Goal: Task Accomplishment & Management: Use online tool/utility

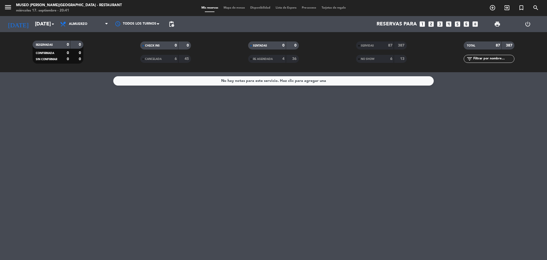
click at [231, 9] on span "Mapa de mesas" at bounding box center [234, 7] width 27 height 3
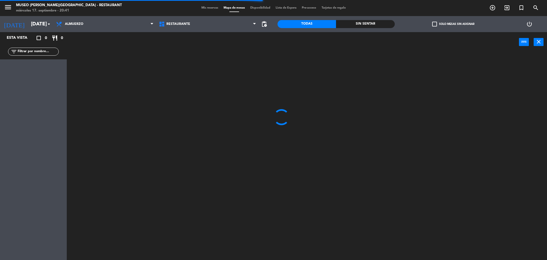
click at [34, 53] on input "text" at bounding box center [37, 52] width 41 height 6
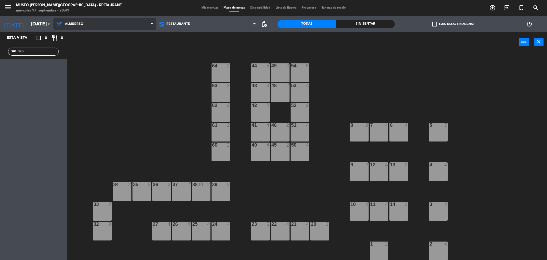
click at [72, 28] on span "Almuerzo" at bounding box center [104, 24] width 103 height 12
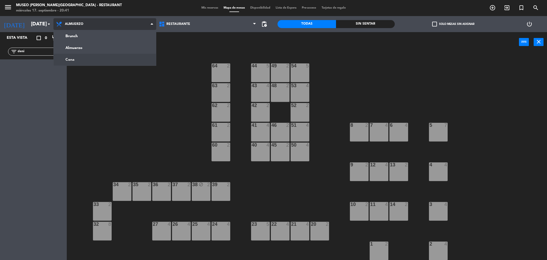
click at [99, 56] on ng-component "menu [GEOGRAPHIC_DATA][PERSON_NAME] - Restaurant [DATE] 17. septiembre - 20:41 …" at bounding box center [273, 130] width 547 height 261
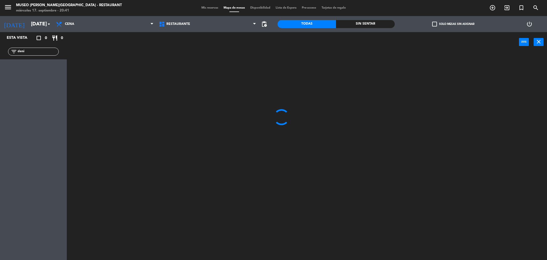
click at [30, 52] on input "deni" at bounding box center [37, 52] width 41 height 6
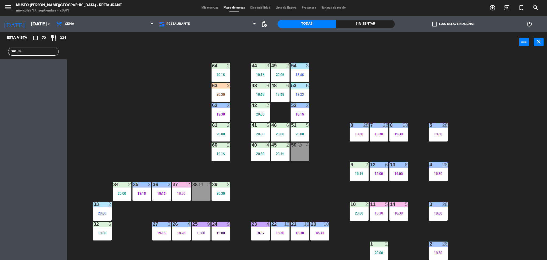
type input "d"
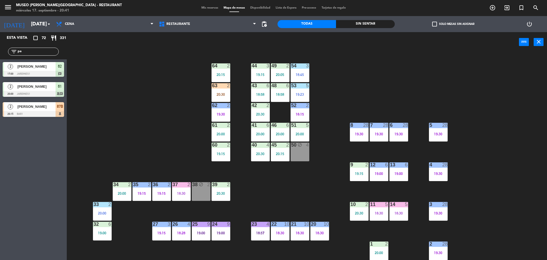
type input "p"
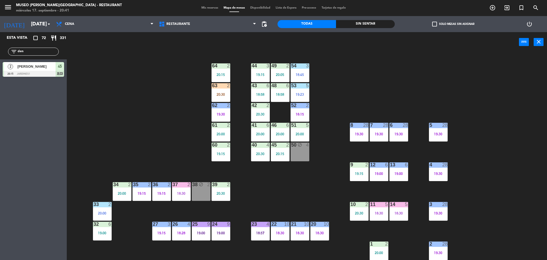
click at [43, 117] on div "Esta vista crop_square 72 restaurant 331 filter_list den 2 [PERSON_NAME] 20:15 …" at bounding box center [33, 146] width 67 height 228
click at [48, 53] on input "den" at bounding box center [37, 52] width 41 height 6
type input "d"
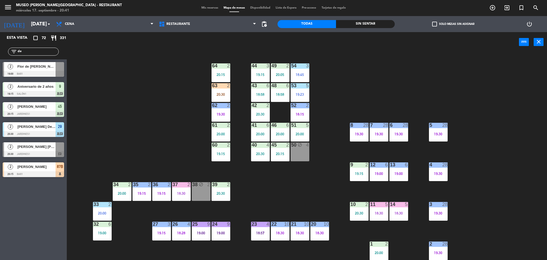
type input "d"
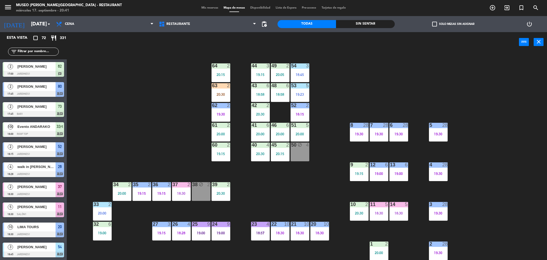
scroll to position [138, 0]
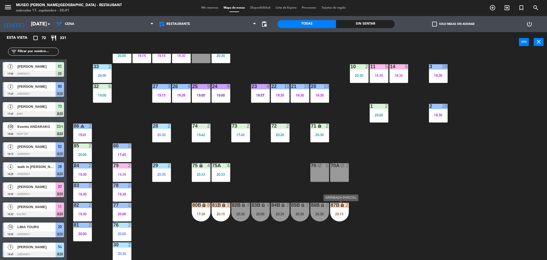
click at [336, 214] on div "20:15" at bounding box center [339, 214] width 19 height 4
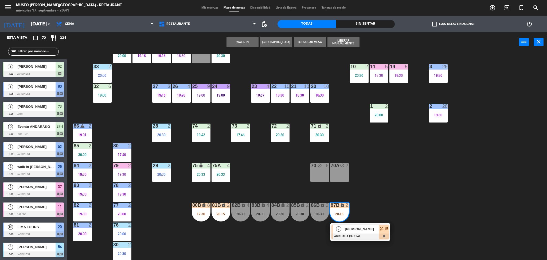
click at [274, 171] on div "44 3 19:15 49 2 20:05 54 3 18:45 64 2 20:15 48 6 18:58 53 5 19:23 63 2 20:30 43…" at bounding box center [309, 158] width 475 height 208
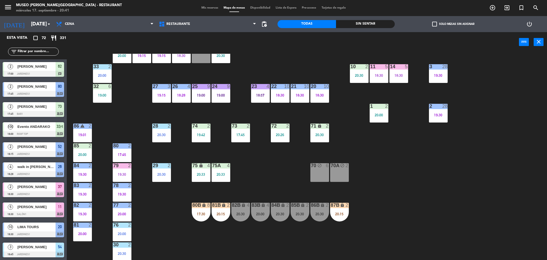
click at [263, 205] on icon "lock" at bounding box center [263, 204] width 5 height 5
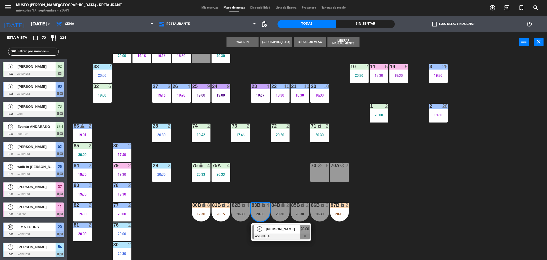
click at [274, 178] on div "44 3 19:15 49 2 20:05 54 3 18:45 64 2 20:15 48 6 18:58 53 5 19:23 63 2 20:30 43…" at bounding box center [309, 158] width 475 height 208
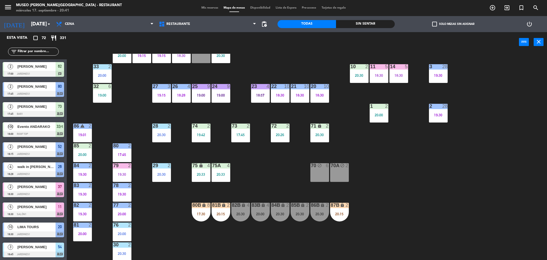
click at [33, 49] on input "text" at bounding box center [37, 52] width 41 height 6
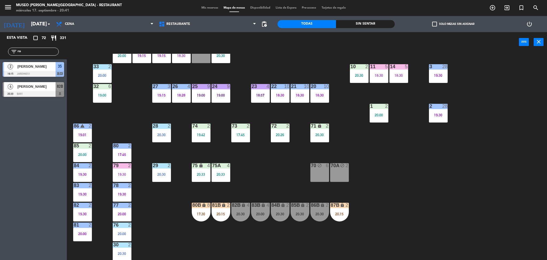
type input "r"
type input "ser"
click at [14, 116] on div "Esta vista crop_square 72 restaurant 331 filter_list ser 4 [PERSON_NAME] 20:30 …" at bounding box center [33, 146] width 67 height 228
click at [247, 209] on div "82B lock 4 20:30" at bounding box center [240, 211] width 19 height 19
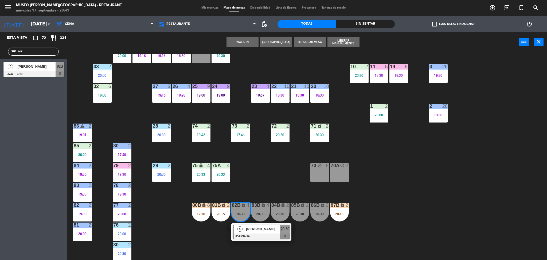
click at [266, 231] on span "[PERSON_NAME]" at bounding box center [263, 229] width 34 height 6
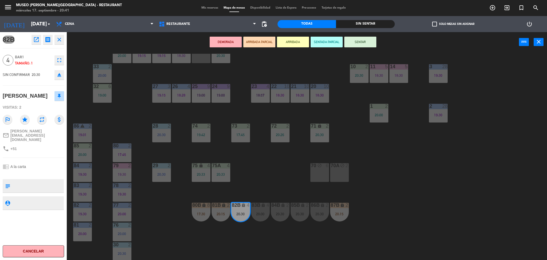
click at [258, 46] on button "ARRIBADA PARCIAL" at bounding box center [259, 42] width 32 height 11
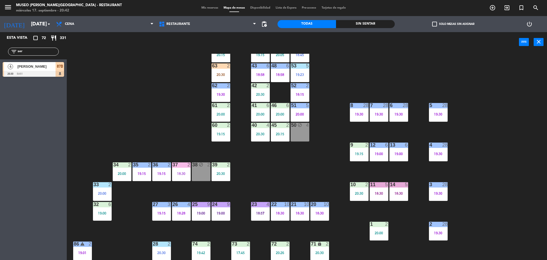
scroll to position [0, 0]
